Goal: Task Accomplishment & Management: Complete application form

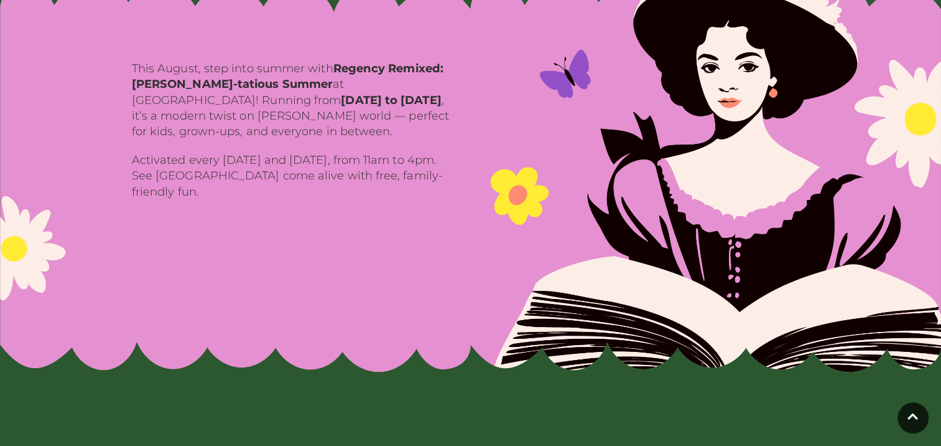
drag, startPoint x: 530, startPoint y: 134, endPoint x: 366, endPoint y: 240, distance: 194.9
click at [366, 240] on img at bounding box center [470, 166] width 941 height 411
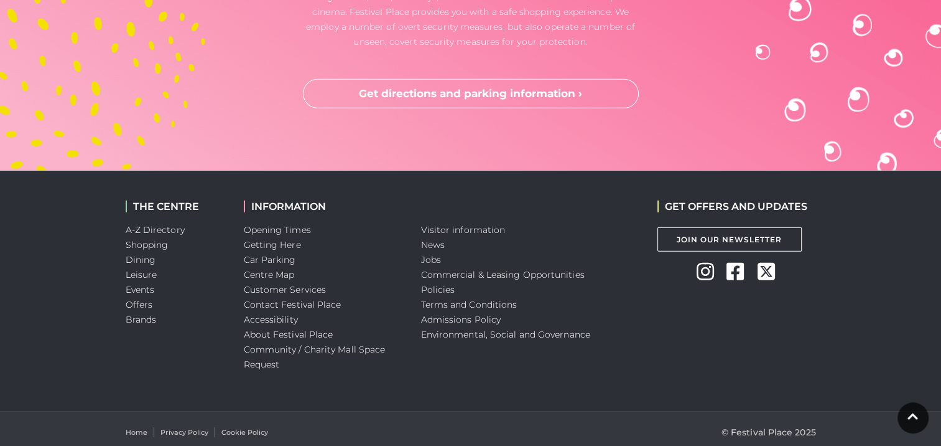
scroll to position [3841, 0]
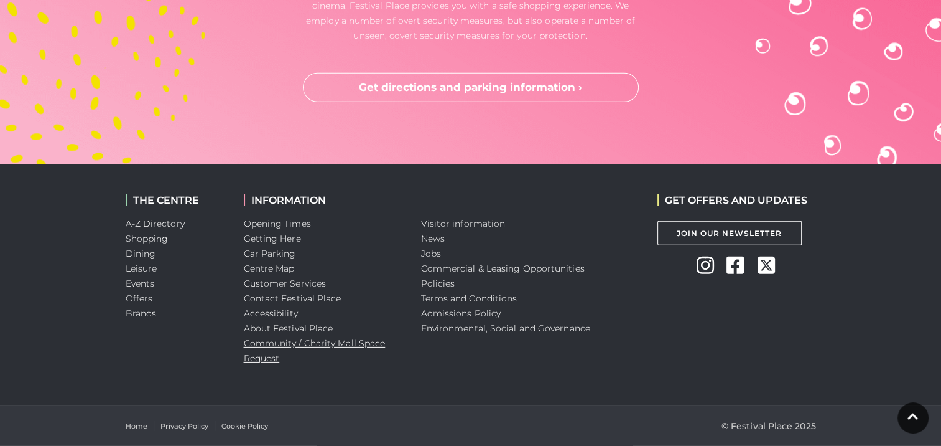
click at [263, 359] on link "Community / Charity Mall Space Request" at bounding box center [315, 350] width 142 height 26
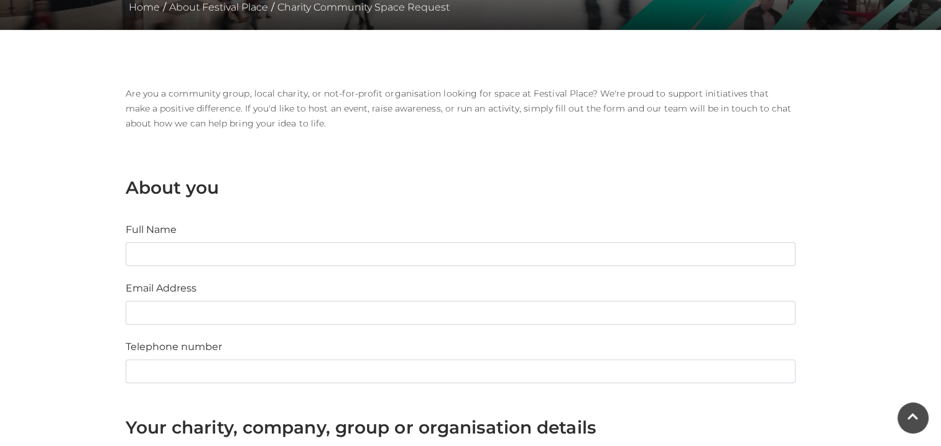
scroll to position [278, 0]
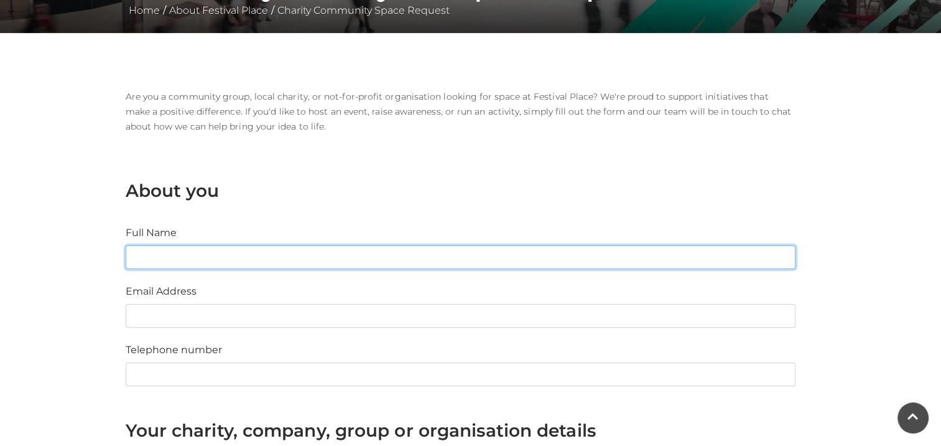
click at [336, 255] on input "Full Name" at bounding box center [461, 257] width 670 height 24
type input "Manvi Kalia"
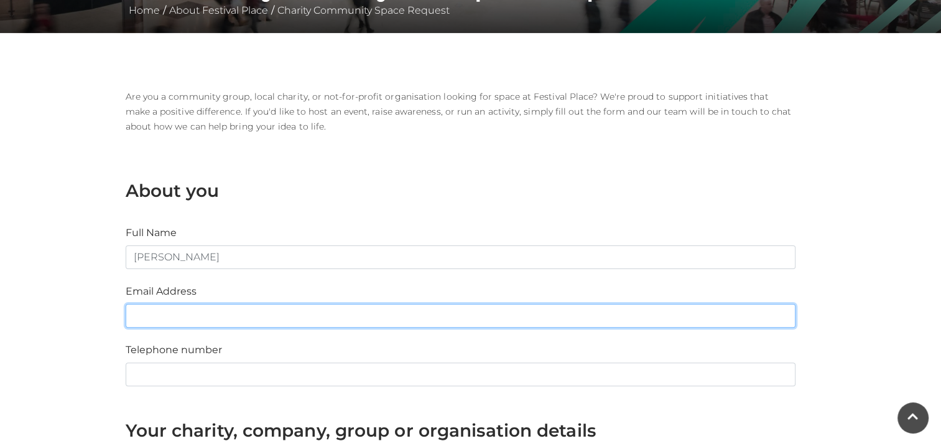
type input "manvi.kalia@randoxhealth.com"
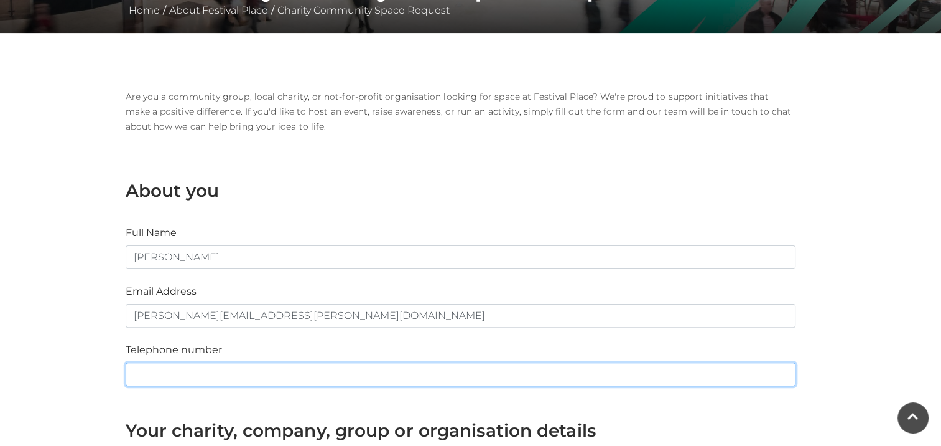
type input "07818331526"
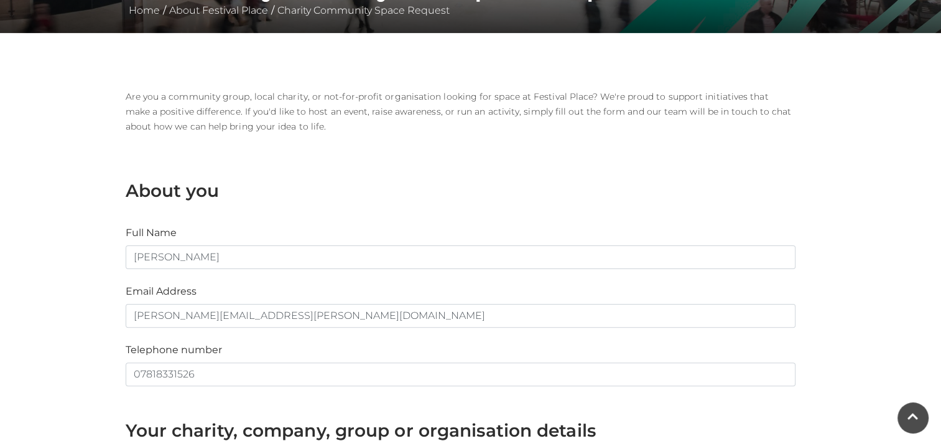
type input "Randox Health"
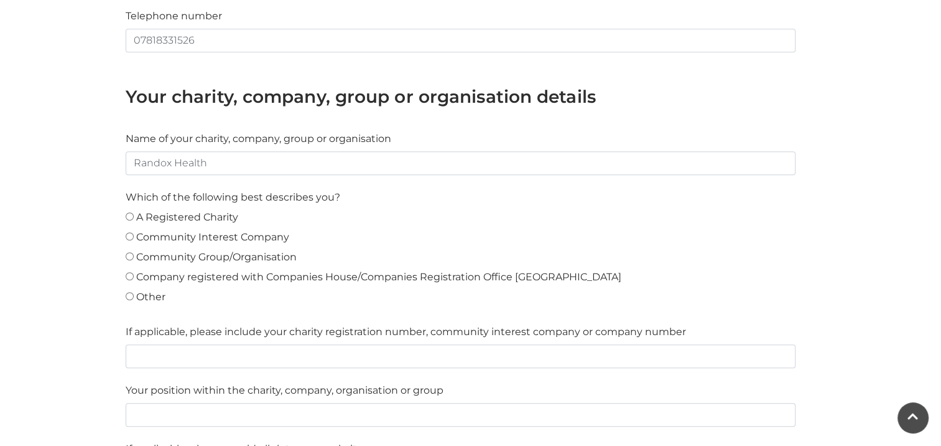
scroll to position [614, 0]
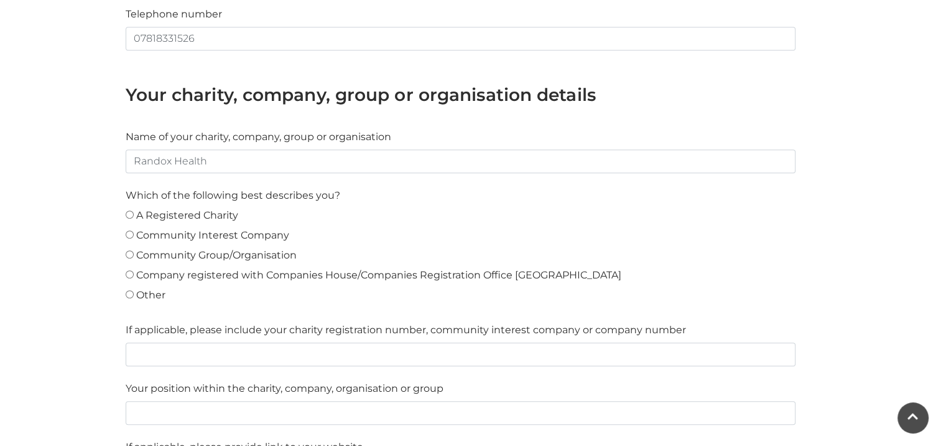
click at [131, 293] on input "Other" at bounding box center [130, 294] width 8 height 8
radio input "true"
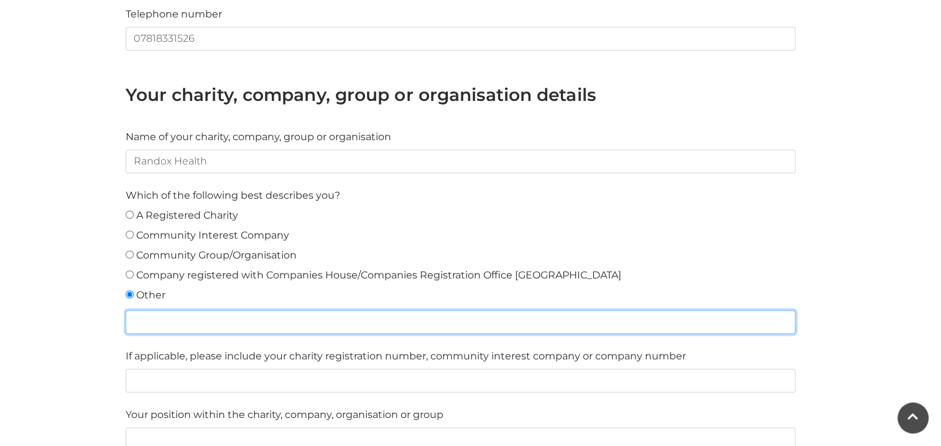
click at [192, 323] on input "text" at bounding box center [461, 322] width 670 height 24
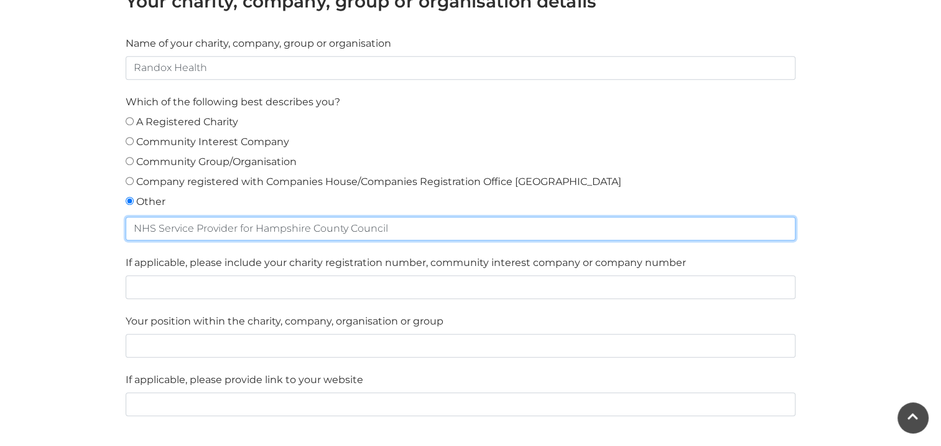
scroll to position [708, 0]
type input "NHS Service Provider for Hampshire County Council"
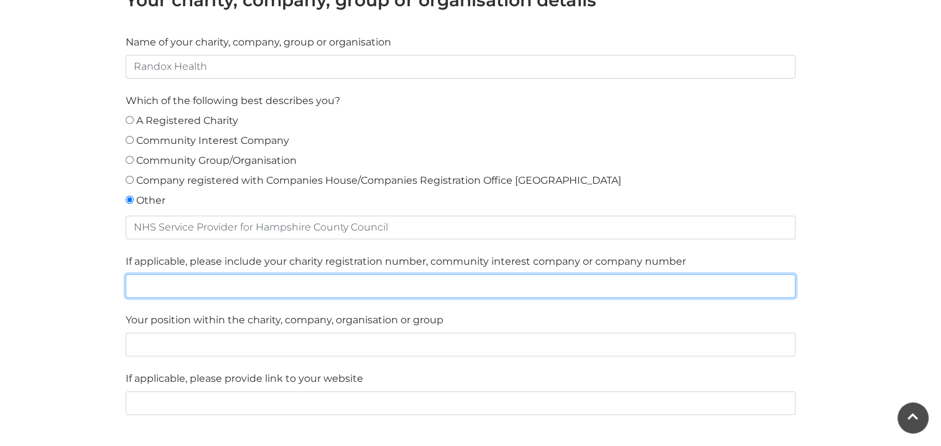
click at [291, 289] on input "text" at bounding box center [461, 286] width 670 height 24
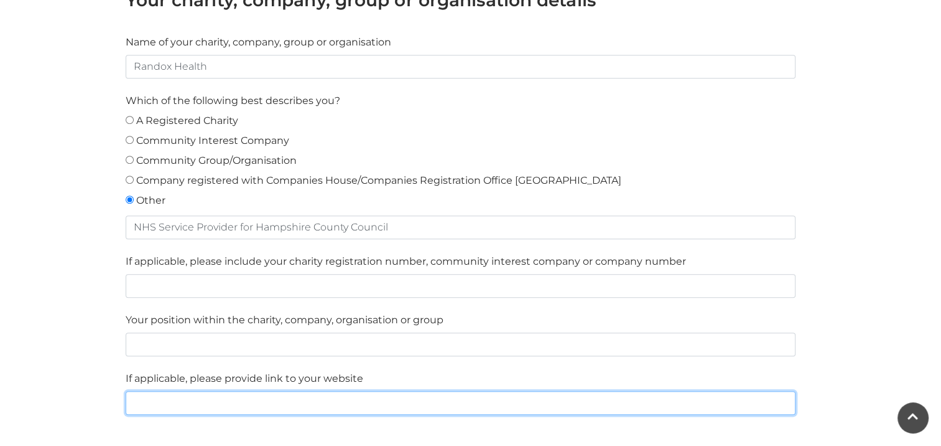
click at [464, 411] on input "text" at bounding box center [461, 403] width 670 height 24
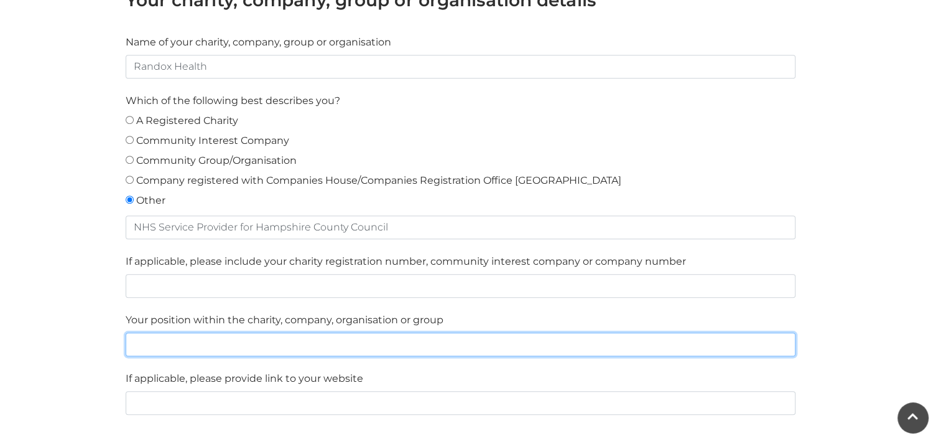
click at [413, 334] on input "text" at bounding box center [461, 344] width 670 height 24
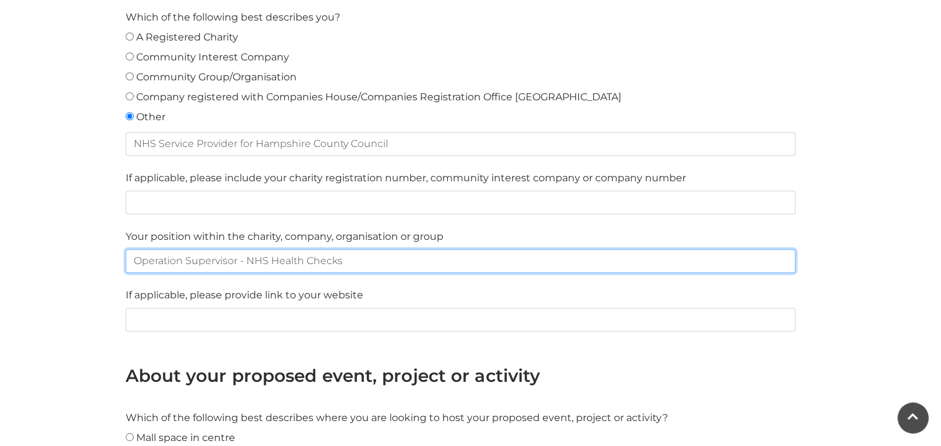
type input "Operation Supervisor - NHS Health Checks"
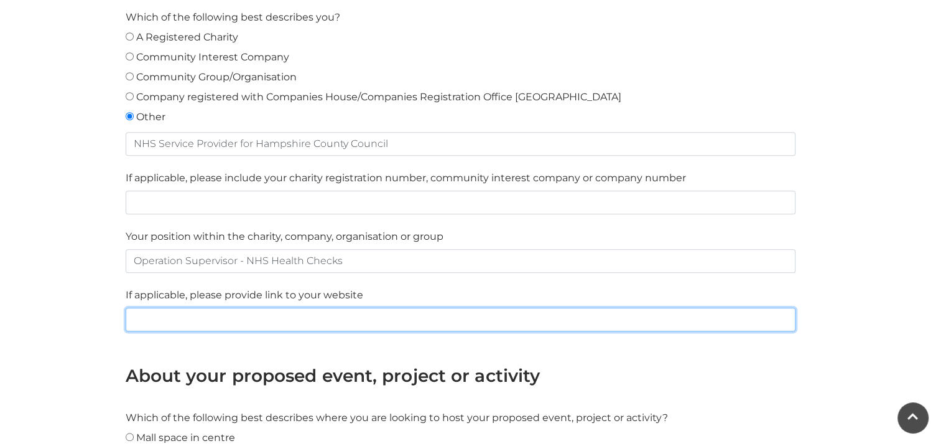
click at [323, 316] on input "text" at bounding box center [461, 319] width 670 height 24
paste input "https://nhshchampshire.randox.com/"
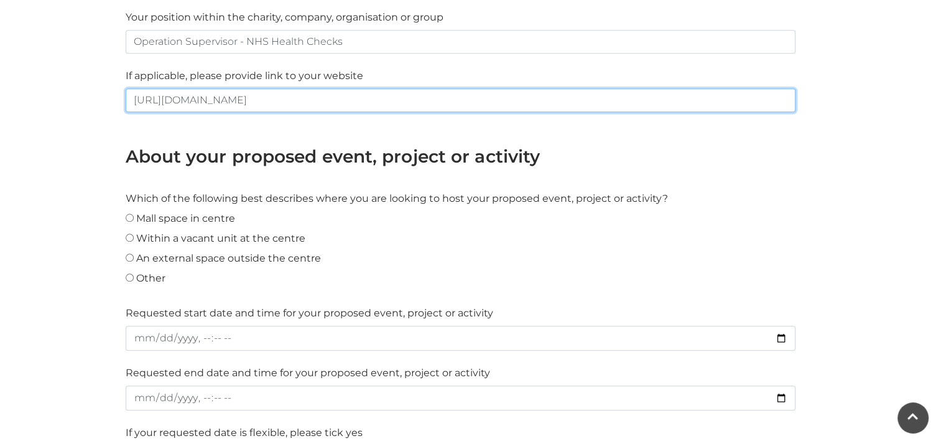
scroll to position [1022, 0]
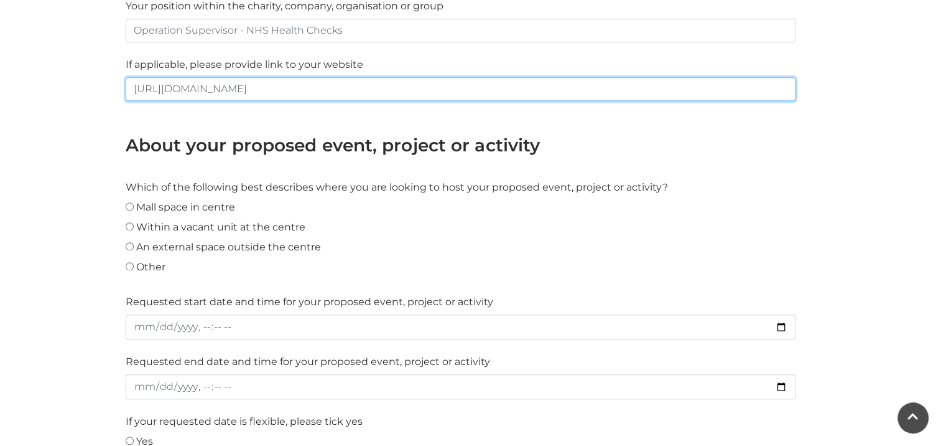
type input "https://nhshchampshire.randox.com/"
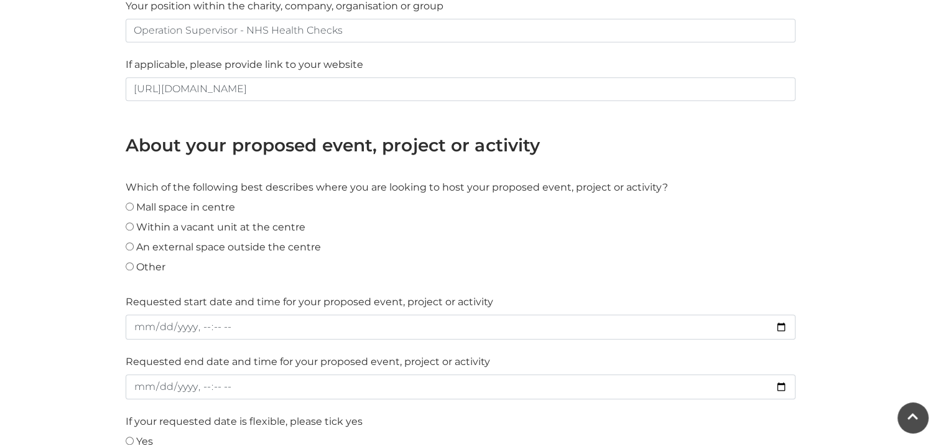
click at [129, 202] on centre"] "Mall space in centre" at bounding box center [130, 206] width 8 height 8
radio centre"] "true"
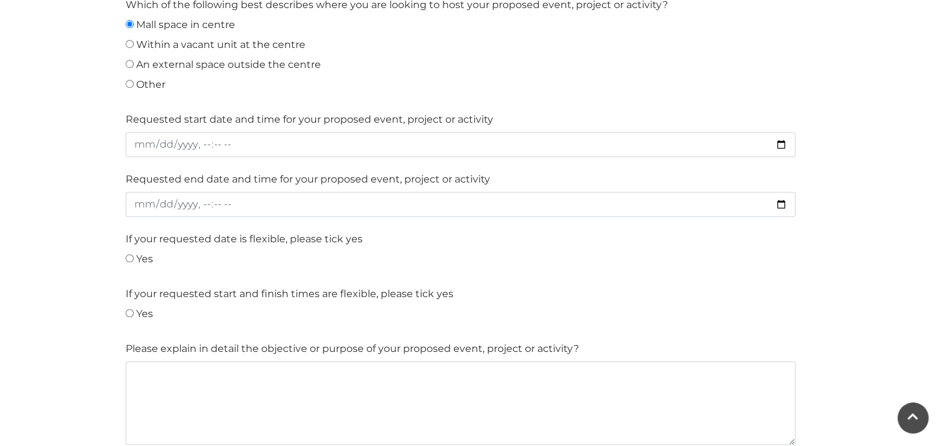
scroll to position [1205, 0]
click at [133, 261] on div "Yes" at bounding box center [461, 261] width 670 height 20
click at [127, 254] on input "Yes" at bounding box center [130, 257] width 8 height 8
radio input "true"
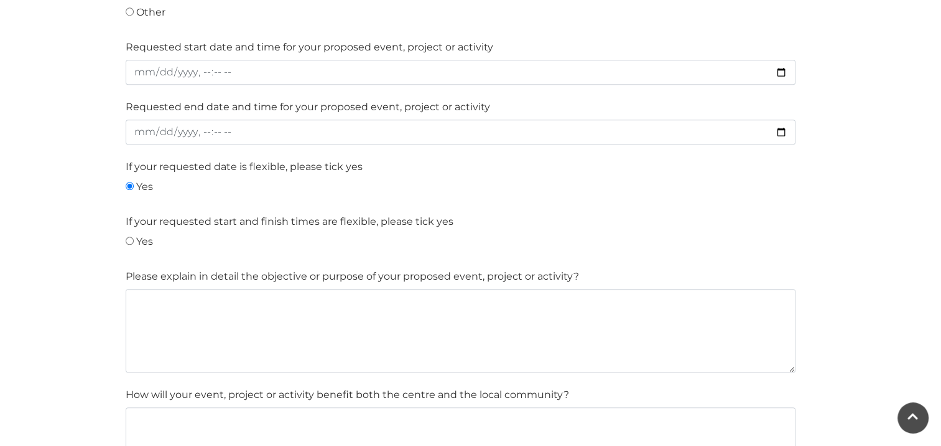
scroll to position [1287, 0]
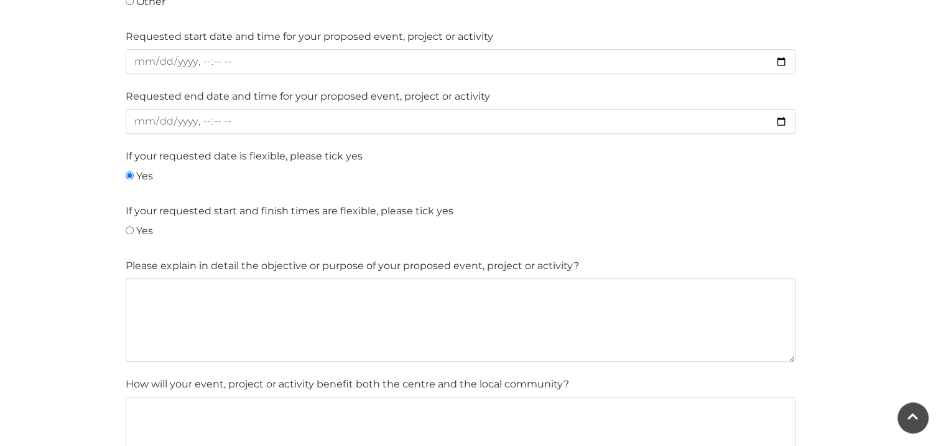
click at [126, 226] on input "Yes" at bounding box center [130, 230] width 8 height 8
radio input "true"
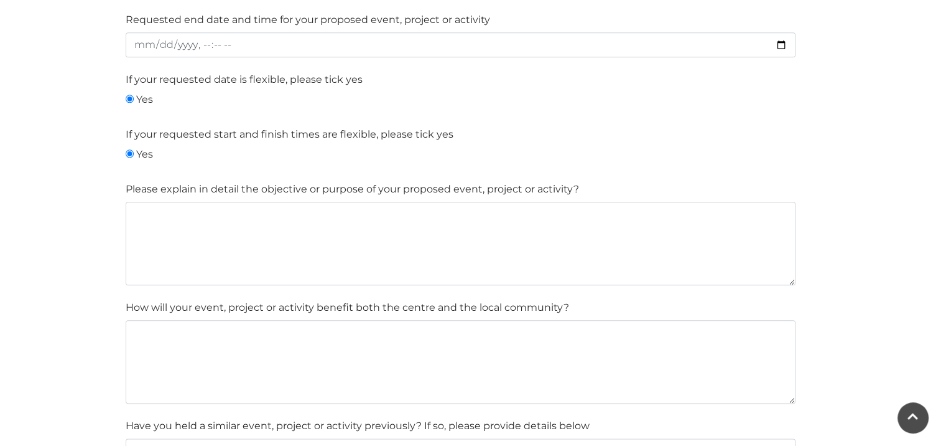
scroll to position [1364, 0]
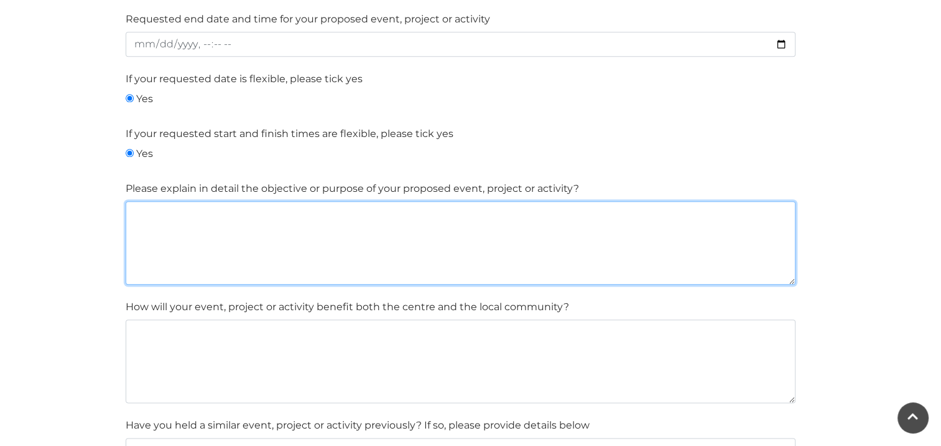
click at [251, 222] on textarea at bounding box center [461, 242] width 670 height 83
paste textarea "I’m reaching out from Randox Health, the company responsible for delivering the…"
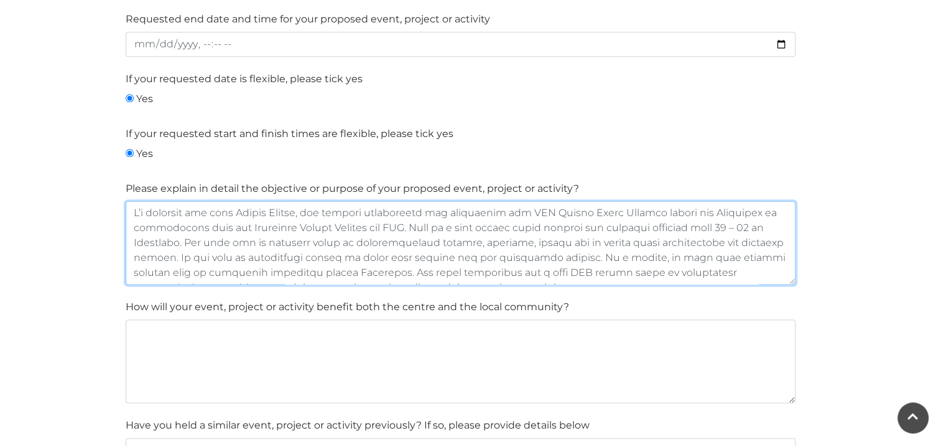
scroll to position [114, 0]
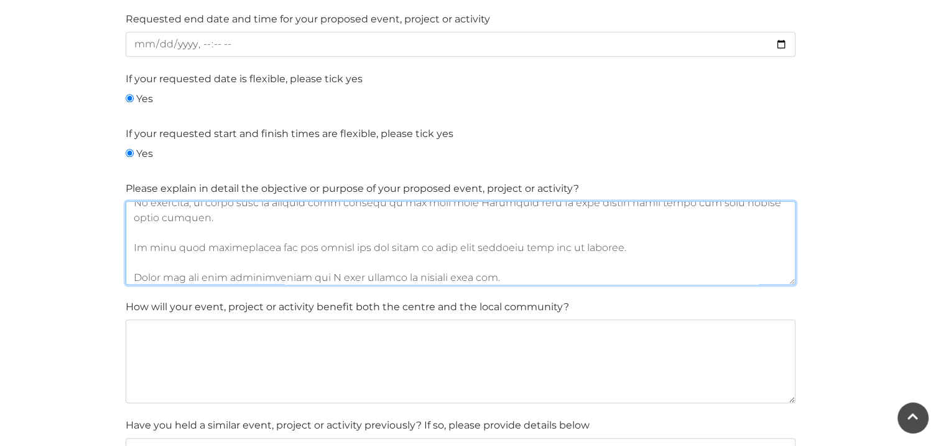
click at [348, 231] on textarea at bounding box center [461, 242] width 670 height 83
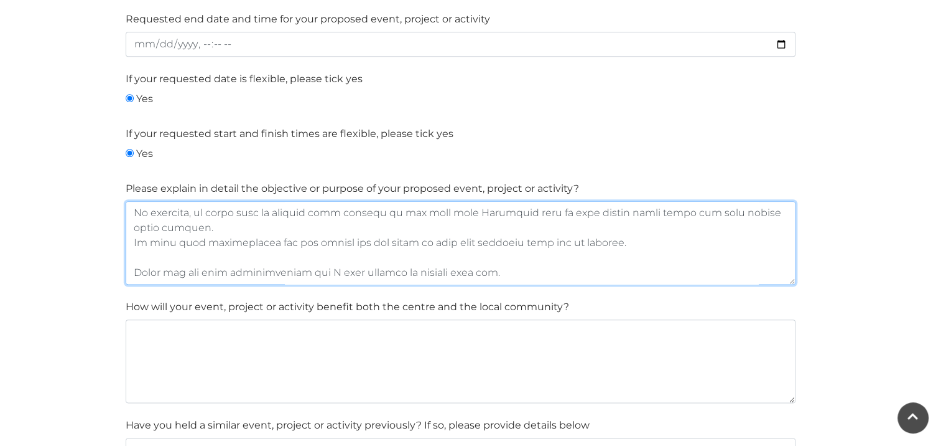
scroll to position [100, 0]
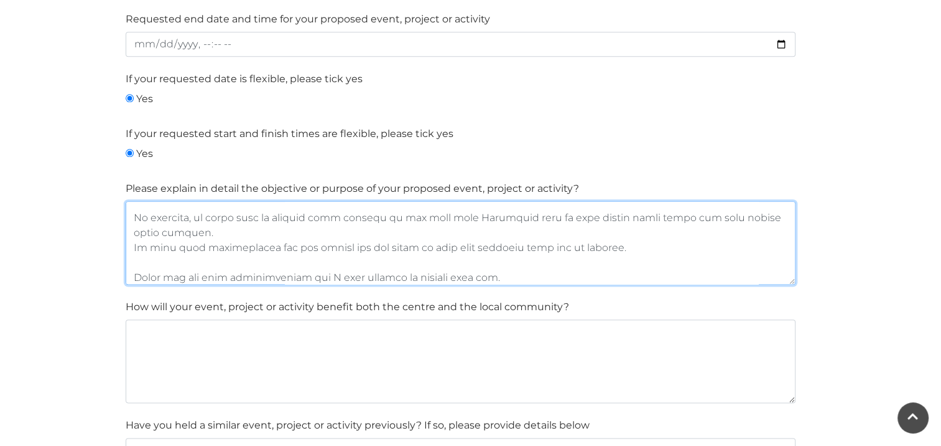
click at [299, 253] on textarea at bounding box center [461, 242] width 670 height 83
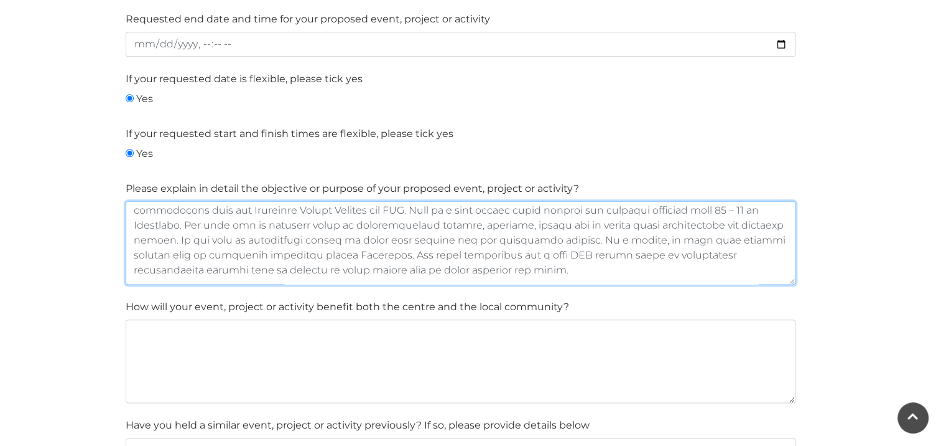
scroll to position [77, 0]
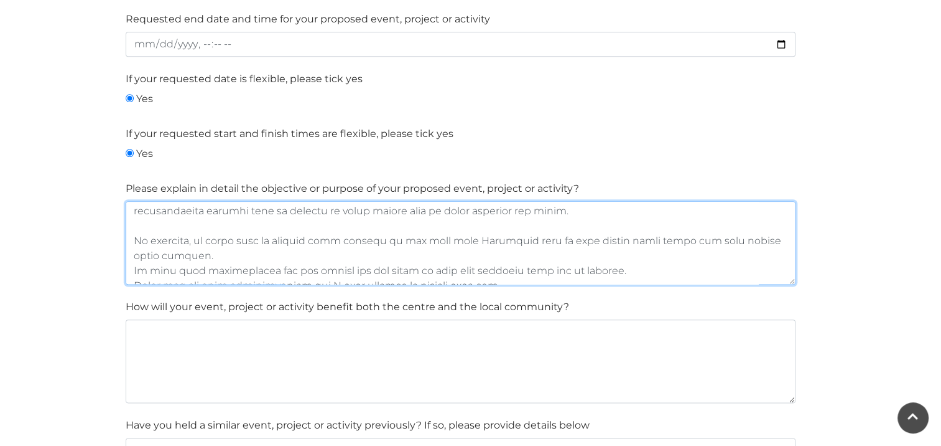
click at [234, 222] on textarea at bounding box center [461, 242] width 670 height 83
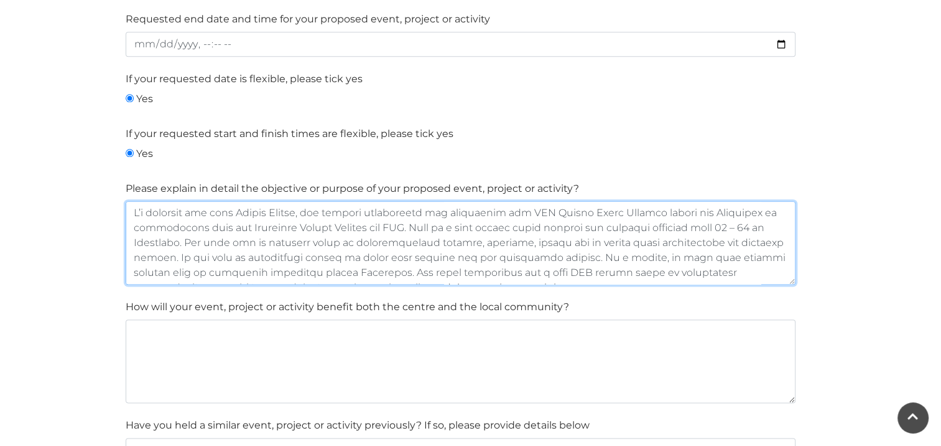
drag, startPoint x: 240, startPoint y: 223, endPoint x: 429, endPoint y: 228, distance: 189.2
click at [429, 228] on textarea at bounding box center [461, 242] width 670 height 83
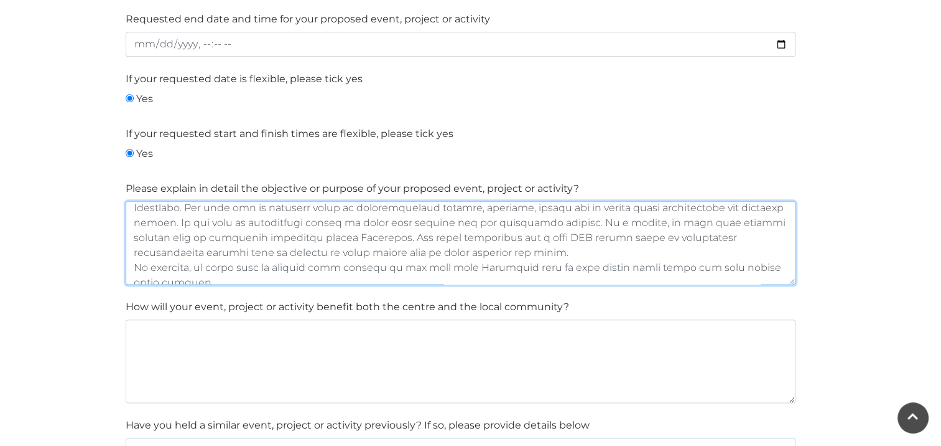
drag, startPoint x: 175, startPoint y: 214, endPoint x: 595, endPoint y: 241, distance: 420.9
click at [595, 241] on textarea at bounding box center [461, 242] width 670 height 83
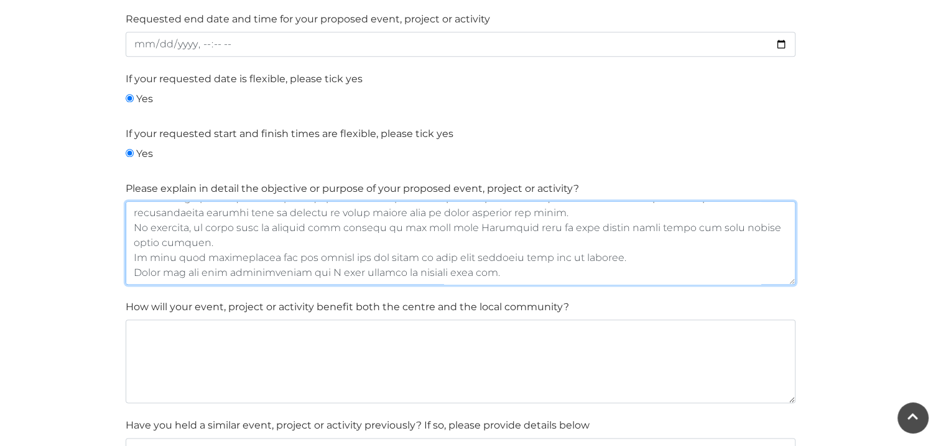
scroll to position [74, 0]
click at [577, 205] on textarea at bounding box center [461, 242] width 670 height 83
click at [378, 237] on textarea at bounding box center [461, 242] width 670 height 83
drag, startPoint x: 455, startPoint y: 224, endPoint x: 533, endPoint y: 224, distance: 77.2
click at [533, 224] on textarea at bounding box center [461, 242] width 670 height 83
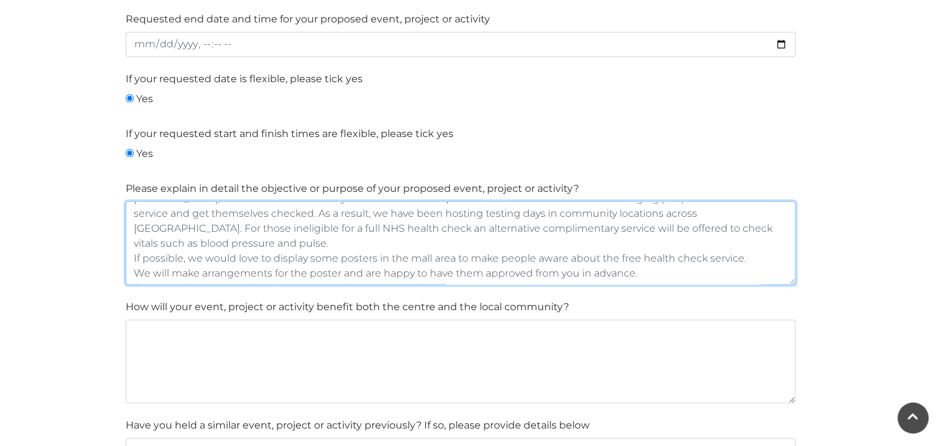
scroll to position [60, 0]
click at [396, 265] on textarea "I’m reaching out from Randox Health, the company responsible for delivering the…" at bounding box center [461, 242] width 670 height 83
drag, startPoint x: 503, startPoint y: 269, endPoint x: 515, endPoint y: 287, distance: 21.2
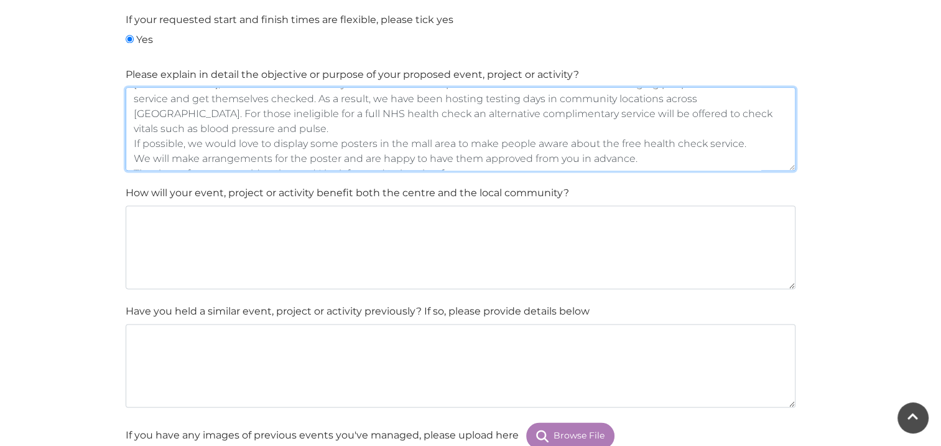
scroll to position [1480, 0]
type textarea "I’m reaching out from Randox Health, the company responsible for delivering the…"
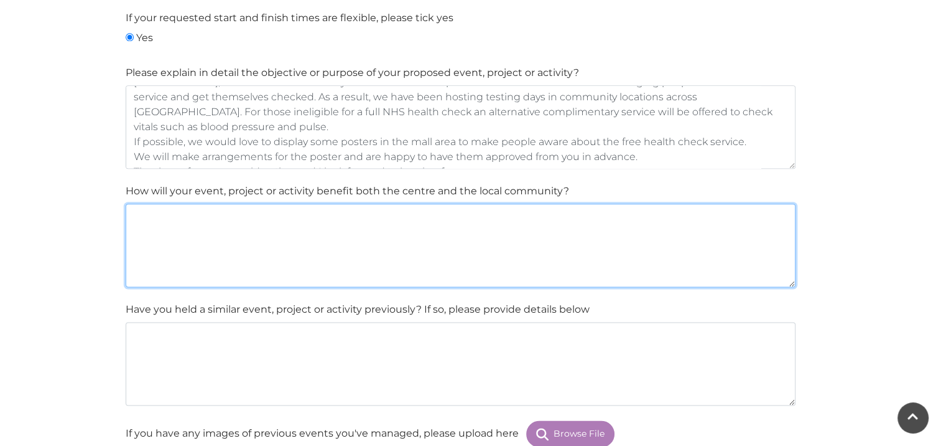
click at [355, 236] on textarea at bounding box center [461, 244] width 670 height 83
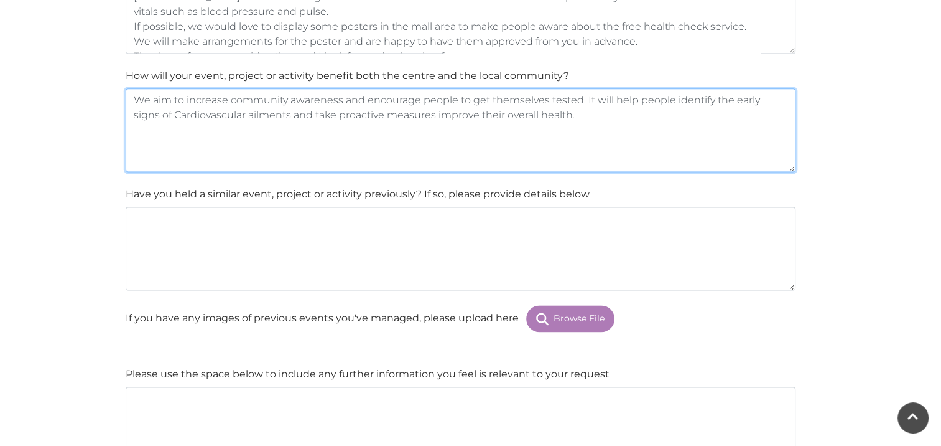
scroll to position [1594, 0]
type textarea "We aim to increase community awareness and encourage people to get themselves t…"
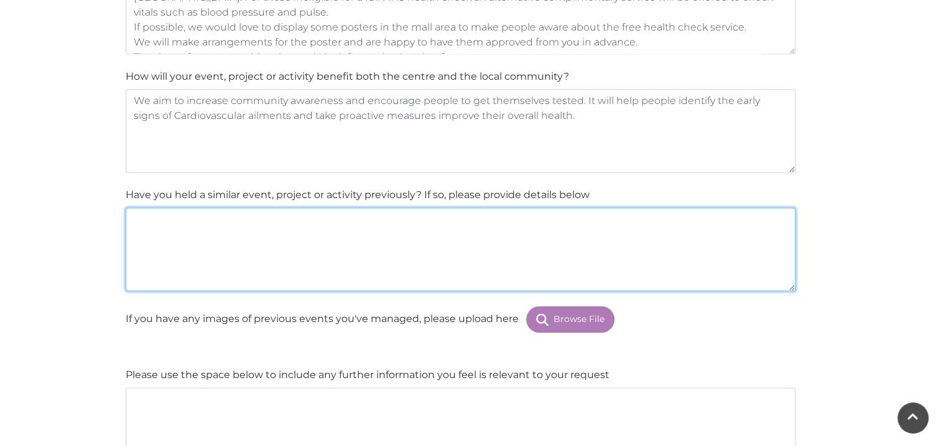
click at [355, 236] on textarea at bounding box center [461, 248] width 670 height 83
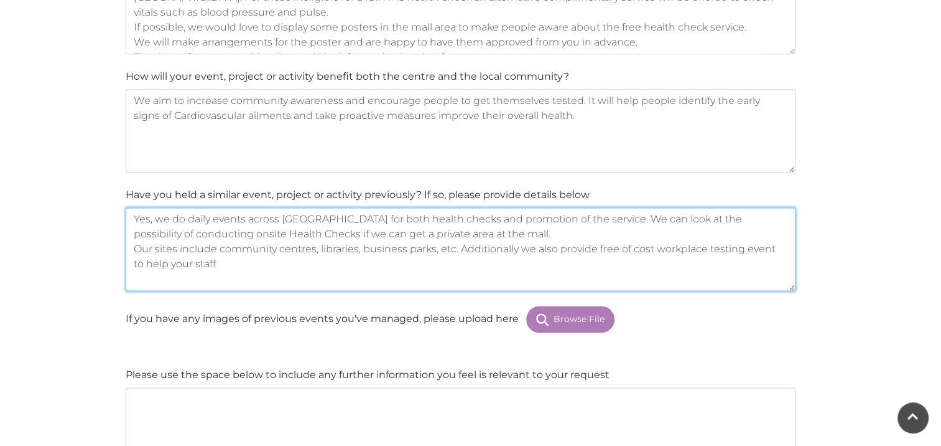
click at [786, 241] on textarea "Yes, we do daily events across Hampshire for both health checks and promotion o…" at bounding box center [461, 248] width 670 height 83
click at [471, 273] on textarea "Yes, we do daily events across Hampshire for both health checks and promotion o…" at bounding box center [461, 248] width 670 height 83
click at [431, 259] on textarea "Yes, we do daily events across Hampshire for both health checks and promotion o…" at bounding box center [461, 248] width 670 height 83
click at [509, 264] on textarea "Yes, we do daily events across Hampshire for both health checks and promotion o…" at bounding box center [461, 248] width 670 height 83
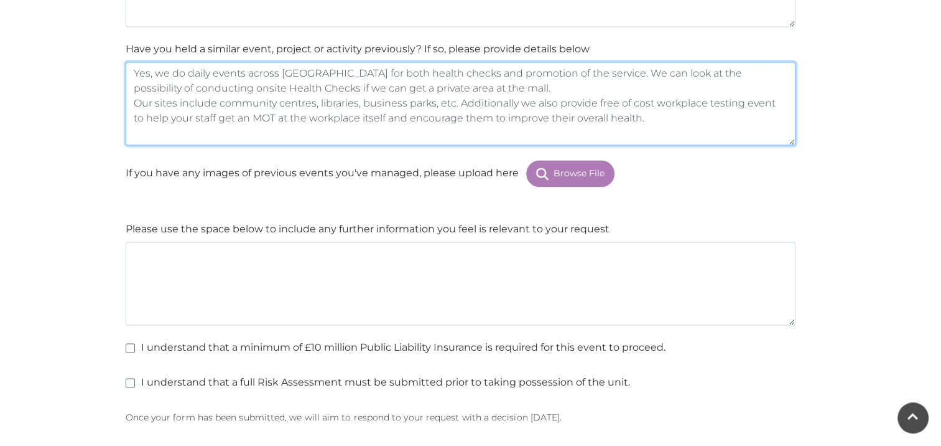
scroll to position [1763, 0]
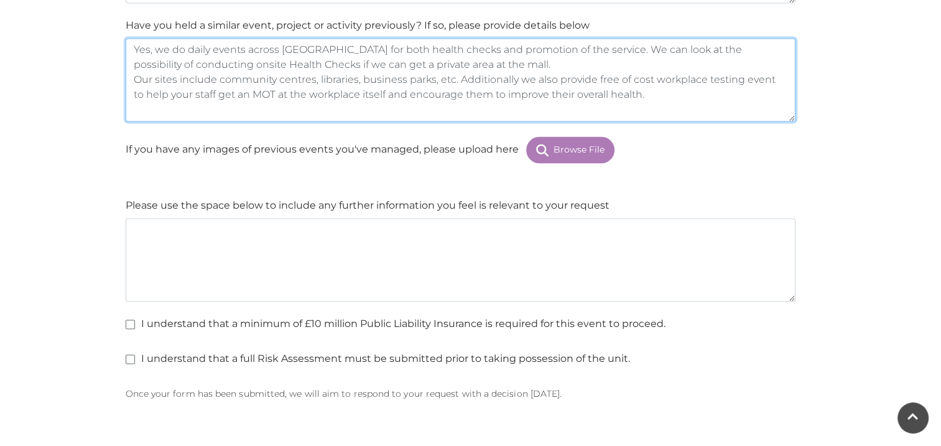
type textarea "Yes, we do daily events across Hampshire for both health checks and promotion o…"
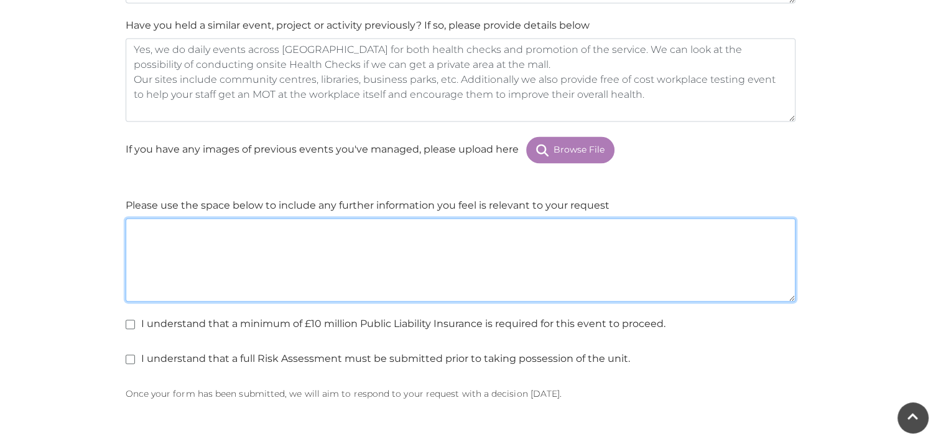
click at [511, 259] on textarea at bounding box center [461, 259] width 670 height 83
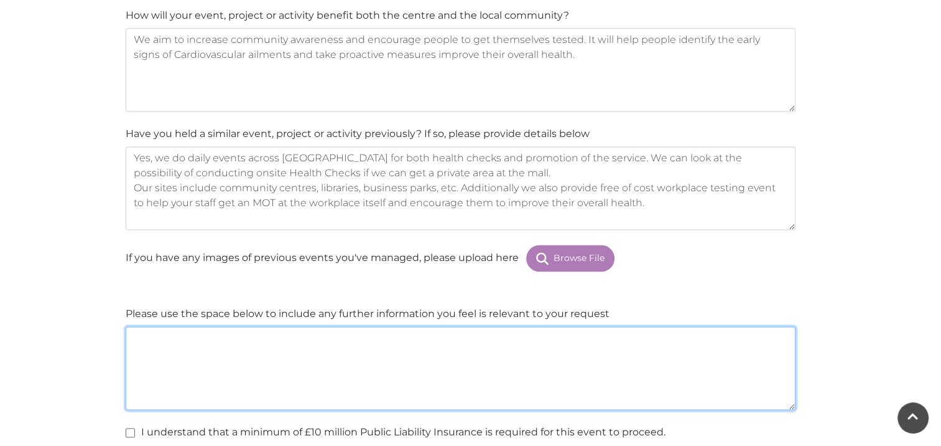
scroll to position [1655, 0]
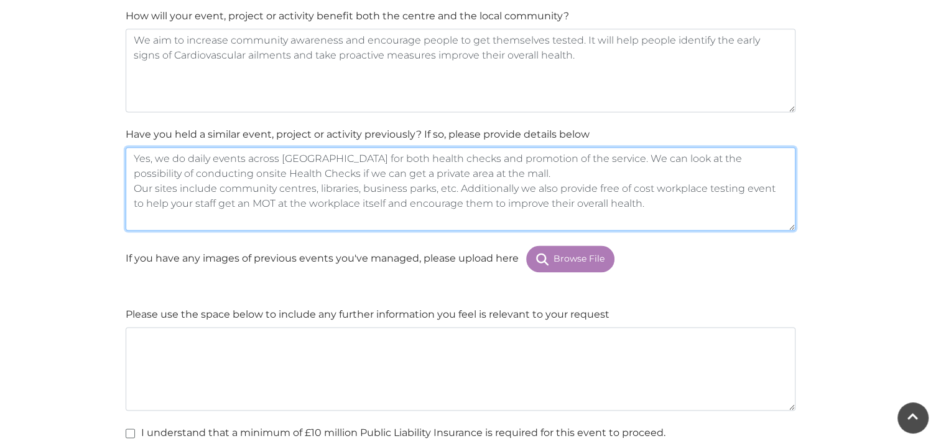
click at [460, 194] on textarea "Yes, we do daily events across Hampshire for both health checks and promotion o…" at bounding box center [461, 188] width 670 height 83
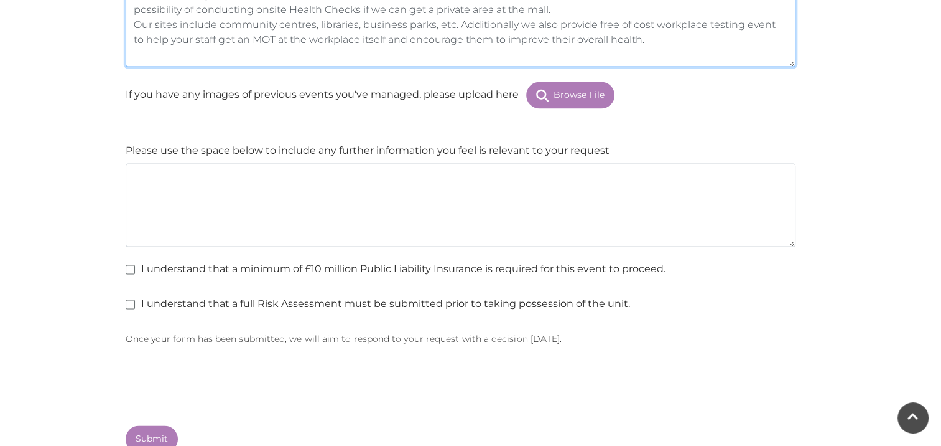
scroll to position [1817, 0]
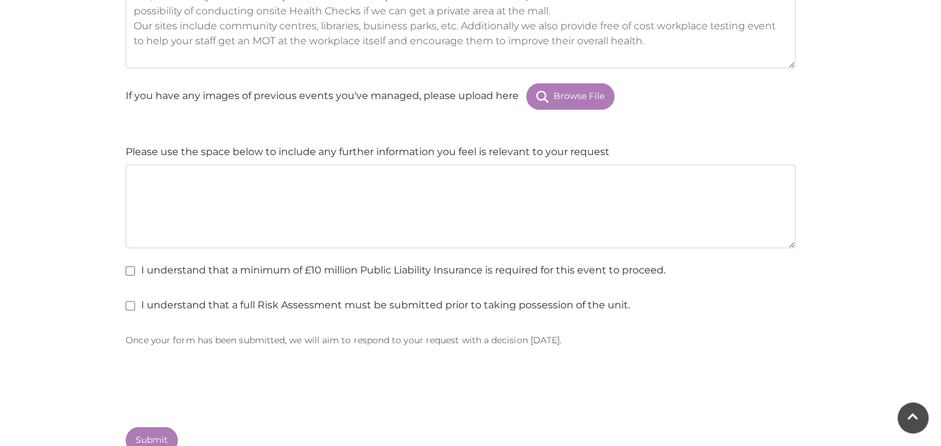
click at [134, 265] on label "I understand that a minimum of £10 million Public Liability Insurance is requir…" at bounding box center [396, 270] width 540 height 15
click at [134, 267] on input "I understand that a minimum of £10 million Public Liability Insurance is requir…" at bounding box center [130, 271] width 8 height 8
checkbox input "true"
click at [129, 302] on input "I understand that a full Risk Assessment must be submitted prior to taking poss…" at bounding box center [130, 306] width 8 height 8
checkbox input "true"
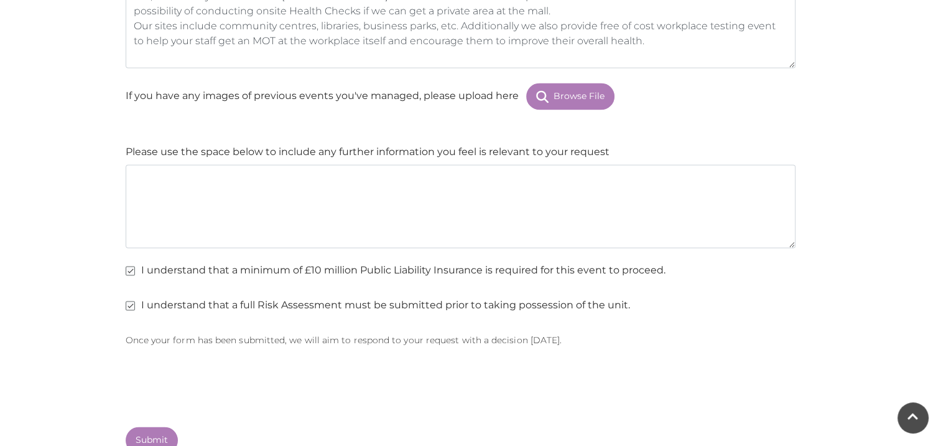
drag, startPoint x: 698, startPoint y: 266, endPoint x: 500, endPoint y: 259, distance: 198.6
click at [500, 263] on div "I understand that a minimum of £10 million Public Liability Insurance is requir…" at bounding box center [461, 273] width 670 height 20
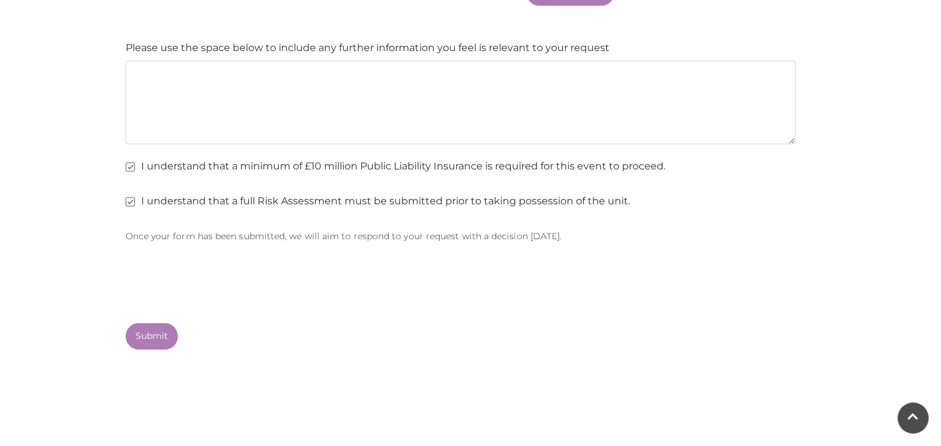
scroll to position [1845, 0]
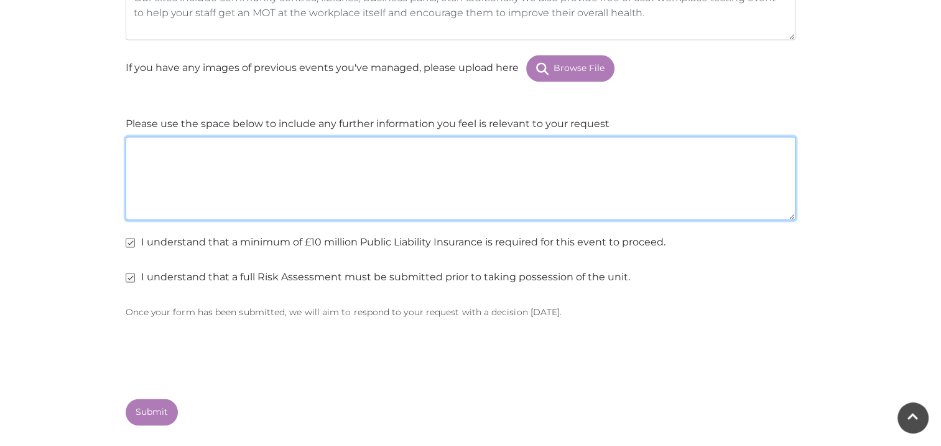
click at [330, 201] on textarea at bounding box center [461, 177] width 670 height 83
click at [253, 142] on textarea "Since the purpose if just to display the" at bounding box center [461, 177] width 670 height 83
click at [371, 147] on textarea "Since the purpose is primarily to display the" at bounding box center [461, 177] width 670 height 83
type textarea "S"
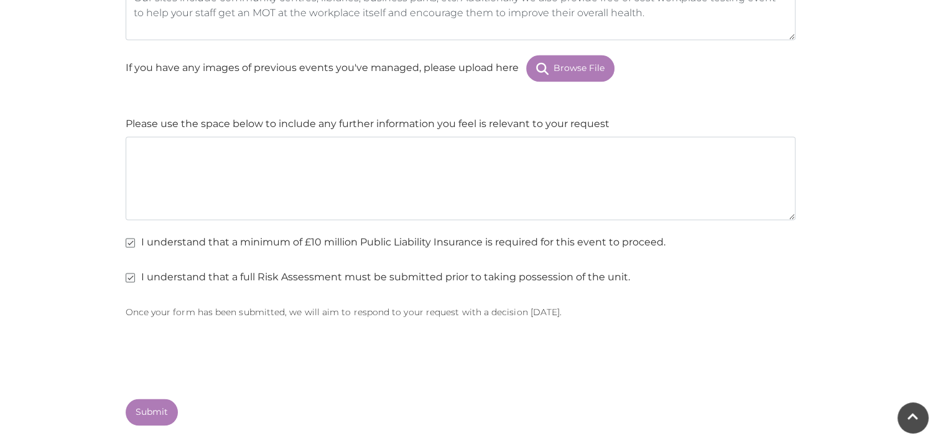
click at [401, 116] on label "Please use the space below to include any further information you feel is relev…" at bounding box center [368, 123] width 484 height 15
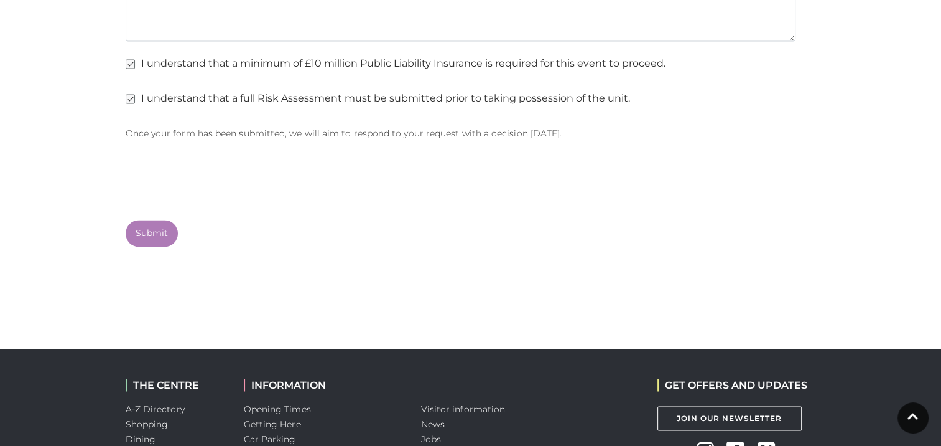
scroll to position [2024, 0]
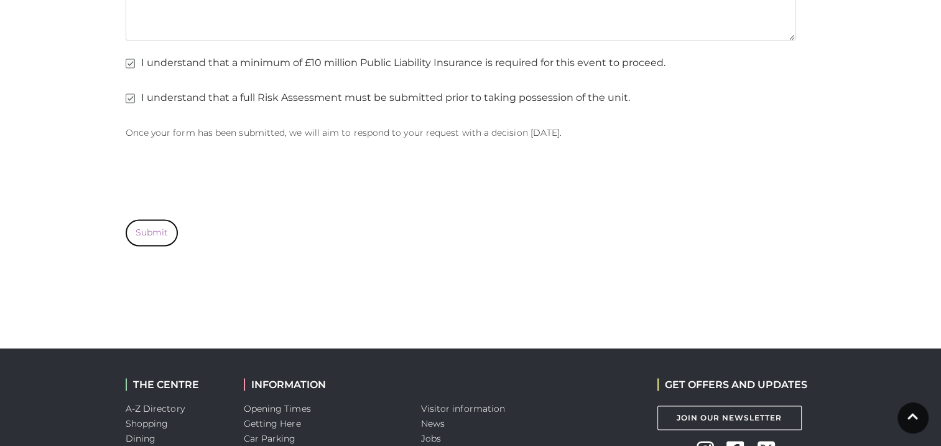
click at [157, 232] on button "Submit" at bounding box center [152, 232] width 52 height 27
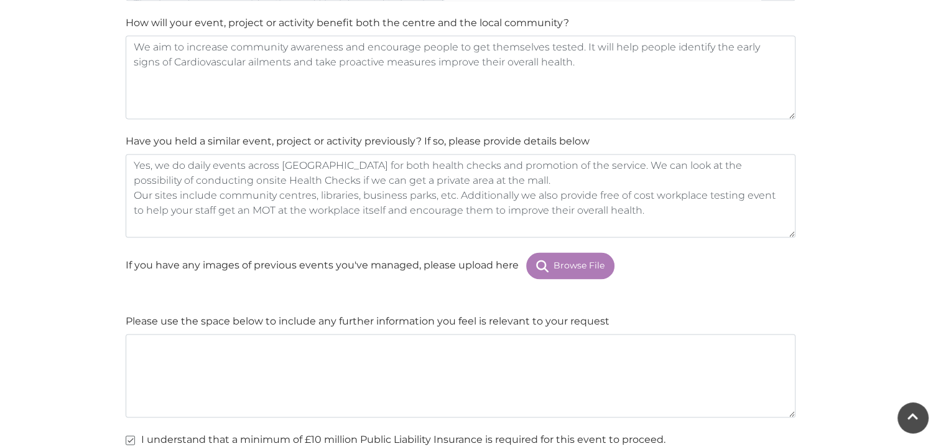
scroll to position [1623, 0]
